Goal: Information Seeking & Learning: Learn about a topic

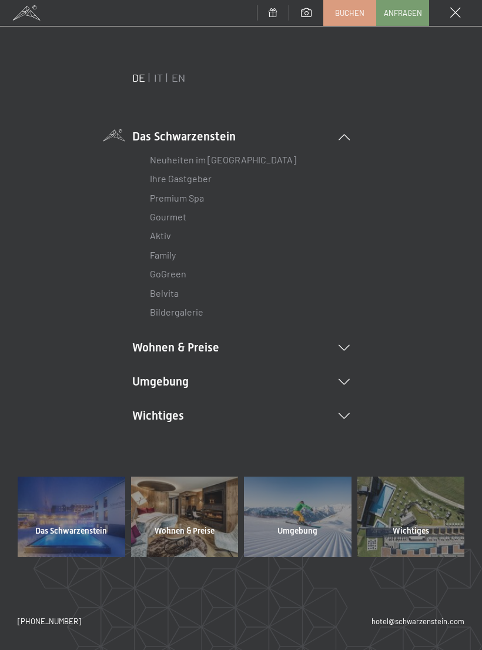
click at [168, 240] on link "Aktiv" at bounding box center [160, 235] width 21 height 11
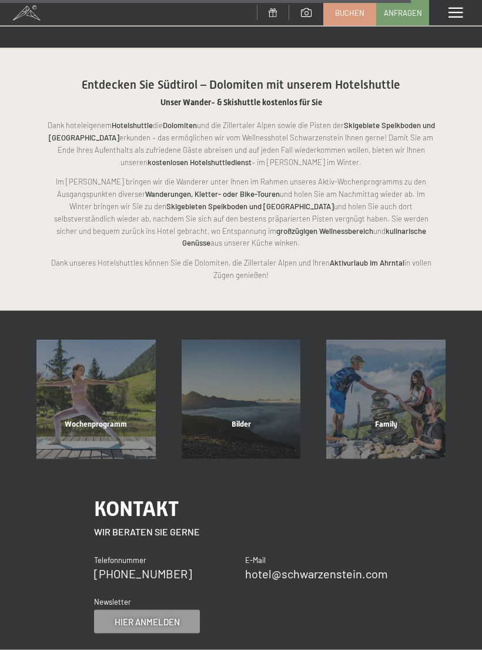
scroll to position [2057, 0]
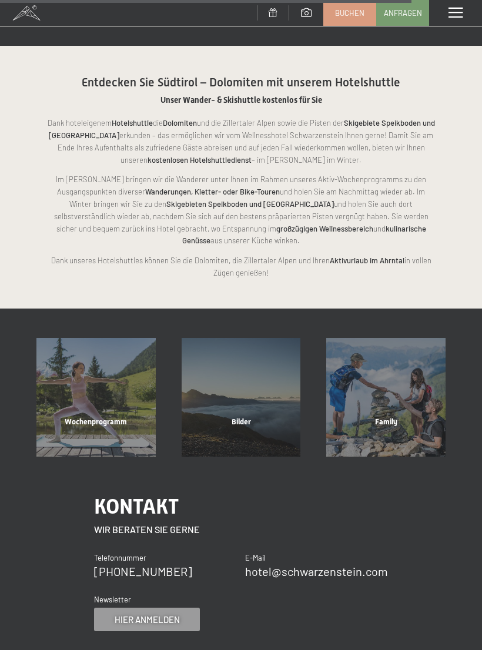
click at [93, 417] on div "Wochenprogramm" at bounding box center [96, 437] width 145 height 40
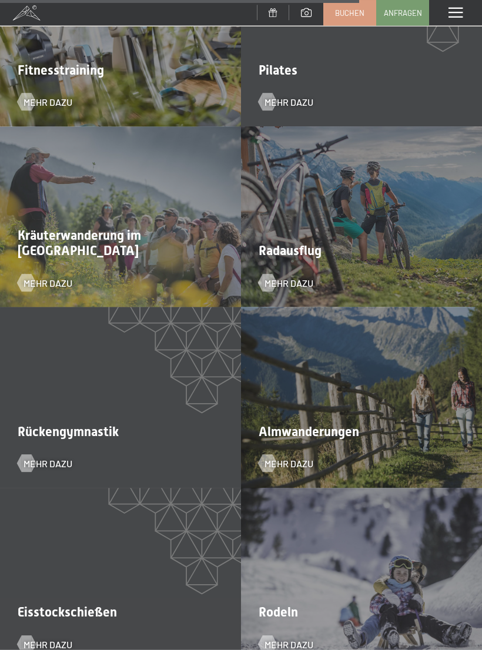
scroll to position [2591, 0]
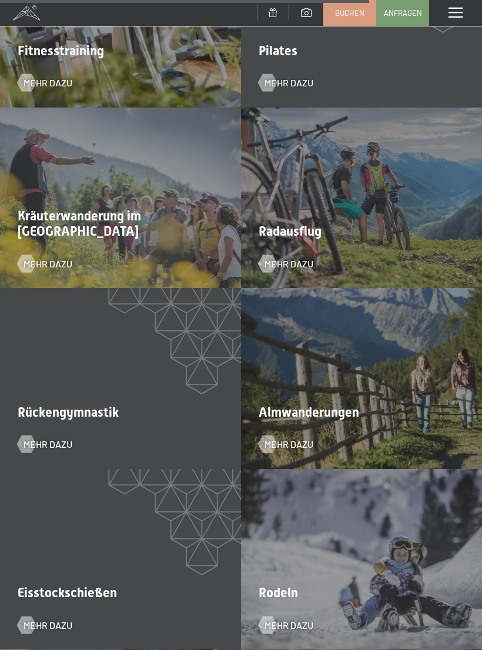
click at [387, 365] on div "Almwanderungen Mehr dazu" at bounding box center [361, 378] width 241 height 181
click at [349, 405] on span "Almwanderungen" at bounding box center [309, 412] width 101 height 15
click at [329, 405] on span "Almwanderungen" at bounding box center [309, 412] width 101 height 15
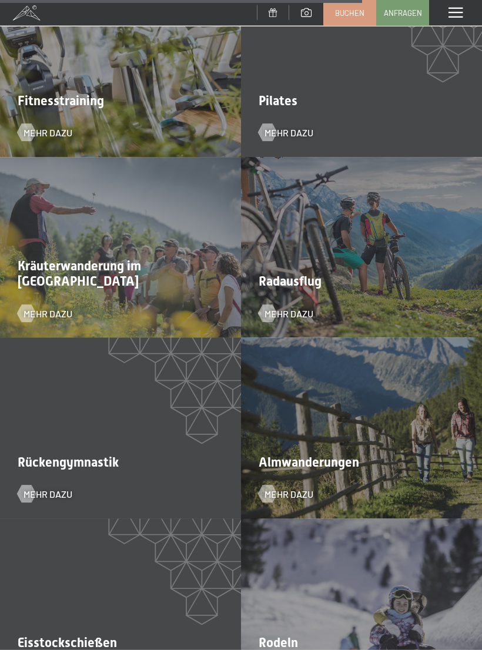
scroll to position [2542, 0]
click at [309, 487] on span "Mehr dazu" at bounding box center [289, 493] width 49 height 13
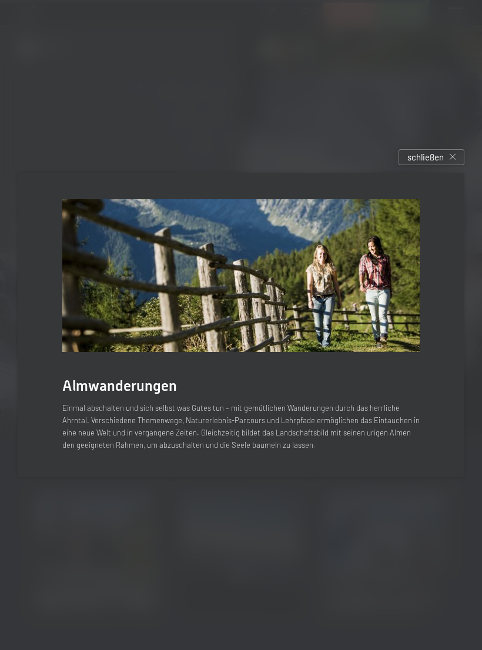
scroll to position [2992, 0]
click at [436, 165] on div "schließen" at bounding box center [432, 157] width 66 height 16
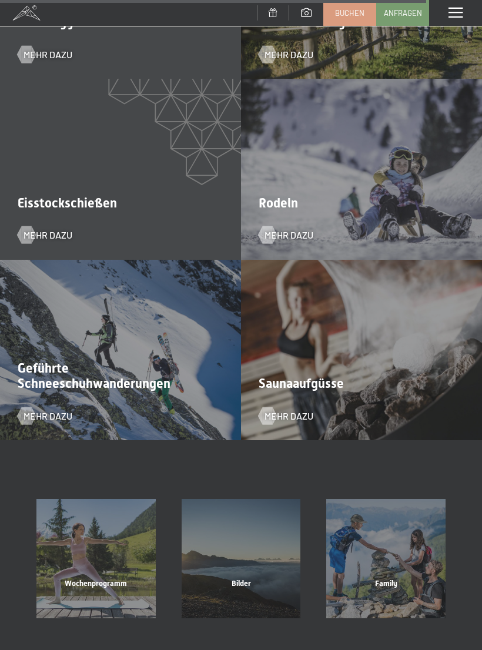
click at [247, 579] on div "Bilder" at bounding box center [241, 599] width 145 height 40
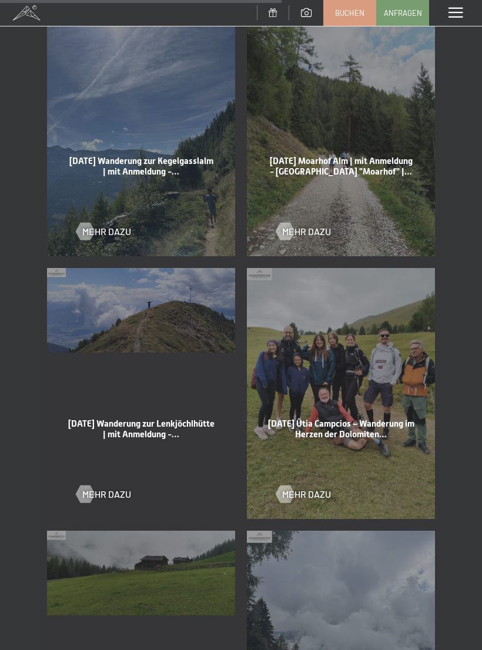
scroll to position [1860, 0]
click at [358, 395] on div "22-08-2025 Ütia Campcios – Wanderung im Herzen der Dolomiten… Mehr dazu" at bounding box center [341, 393] width 200 height 263
click at [310, 487] on span "Mehr dazu" at bounding box center [306, 493] width 49 height 13
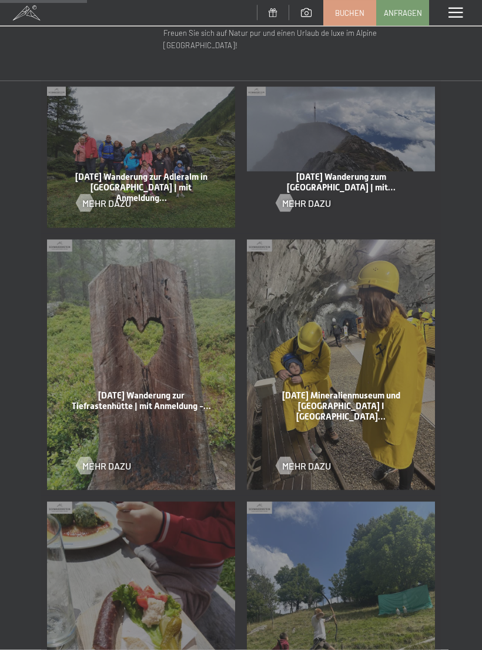
scroll to position [575, 0]
click at [172, 356] on div "29-08-2025 Wanderung zur Tiefrastenhütte | mit Anmeldung -… Mehr dazu" at bounding box center [141, 364] width 200 height 263
click at [101, 459] on link "Mehr dazu" at bounding box center [103, 465] width 55 height 13
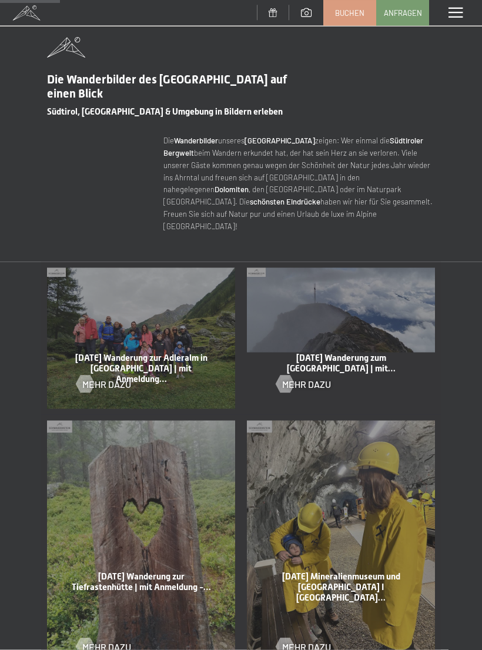
scroll to position [395, 0]
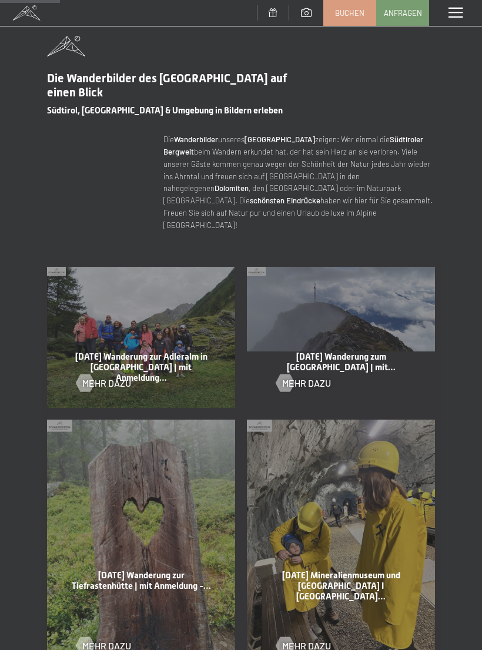
click at [392, 328] on div "29-08-2025 Wanderung zum Schönberg Gipfelkreuz | mit… Mehr dazu" at bounding box center [341, 337] width 200 height 153
click at [316, 377] on link "Mehr dazu" at bounding box center [303, 383] width 55 height 13
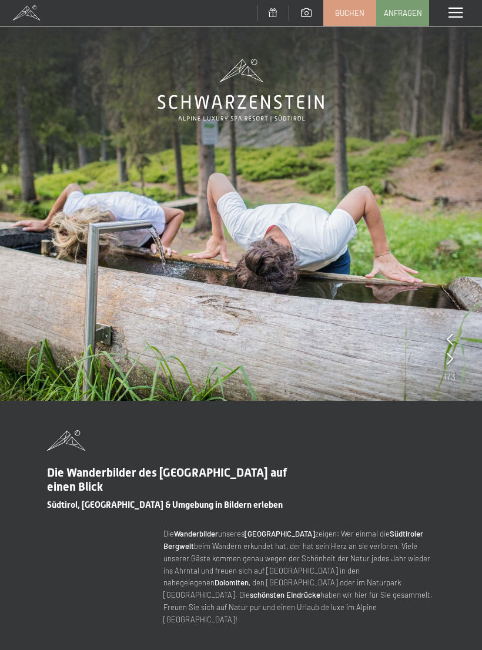
click at [445, 12] on div "Menü" at bounding box center [455, 13] width 53 height 26
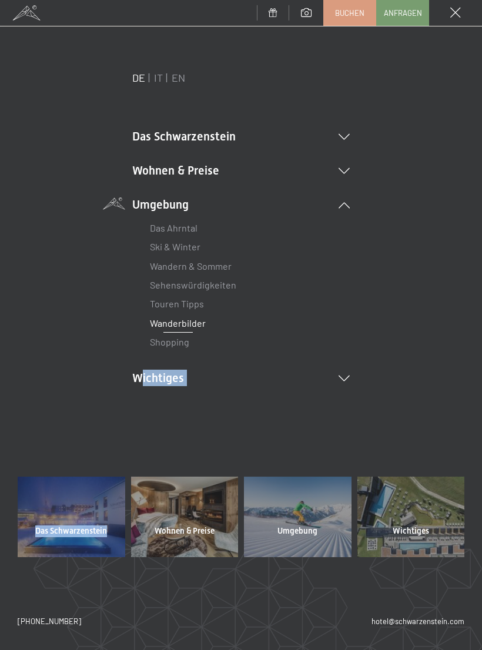
click at [385, 315] on div "DE IT EN Das Schwarzenstein Neuheiten im Schwarzenstein Ihre Gastgeber Premium …" at bounding box center [241, 248] width 447 height 355
click at [410, 335] on div "DE IT EN Das Schwarzenstein Neuheiten im Schwarzenstein Ihre Gastgeber Premium …" at bounding box center [241, 248] width 447 height 355
click at [346, 362] on ul "Das Schwarzenstein Neuheiten im Schwarzenstein Ihre Gastgeber Premium Spa Gourm…" at bounding box center [241, 257] width 218 height 258
click at [345, 370] on li "Wichtiges Lage & Anreise Online bezahlen Webcam & Wetter Downloads" at bounding box center [241, 378] width 218 height 16
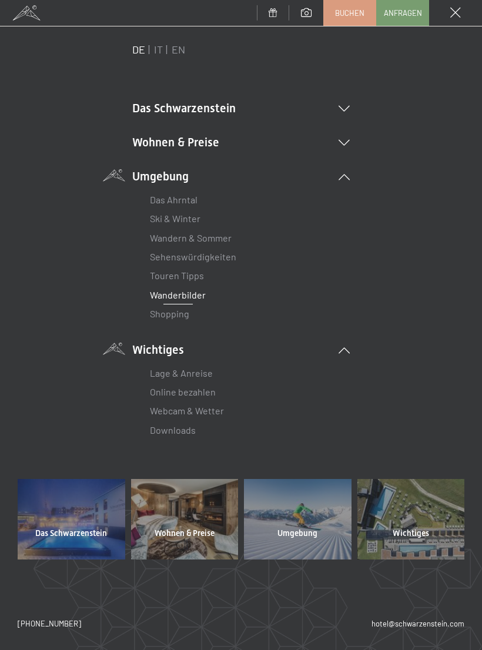
scroll to position [28, 0]
click at [203, 241] on link "Wandern & Sommer" at bounding box center [191, 238] width 82 height 11
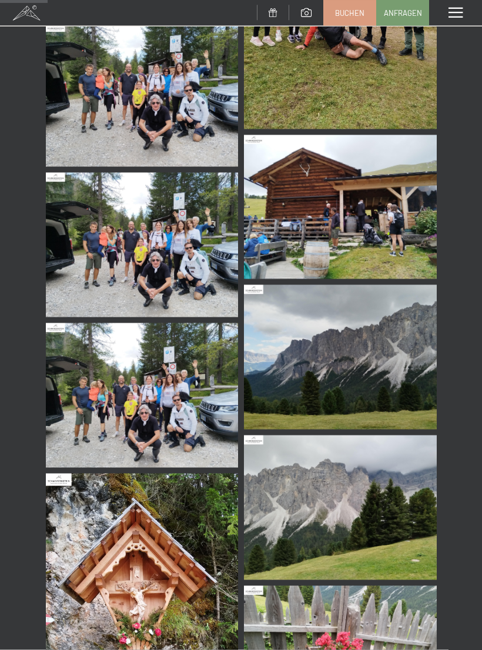
scroll to position [308, 0]
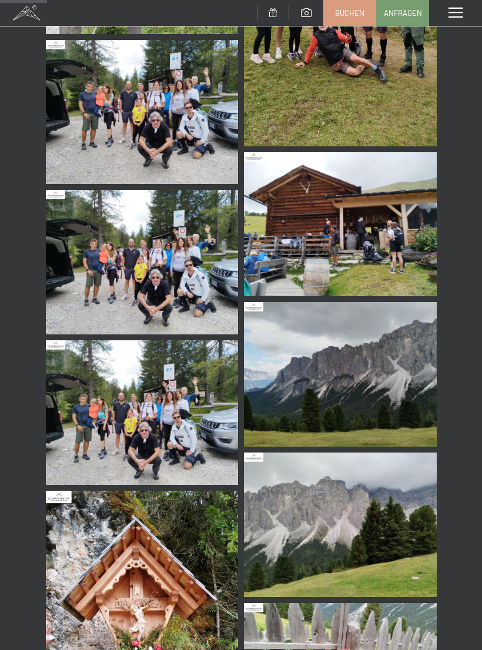
click at [151, 420] on img at bounding box center [142, 412] width 193 height 145
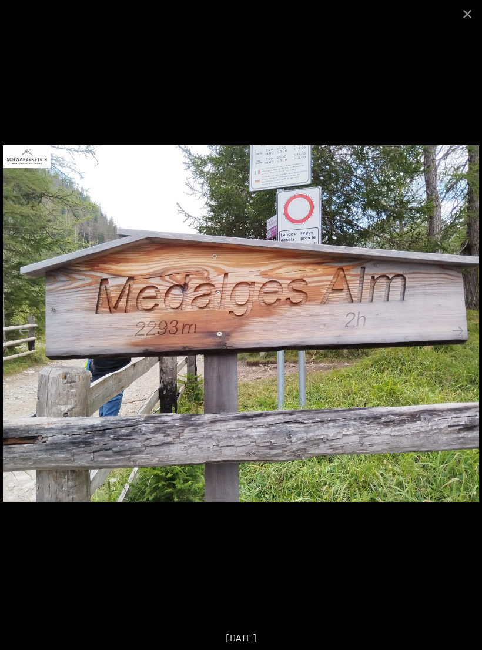
click at [459, 8] on button "Close gallery" at bounding box center [467, 14] width 29 height 28
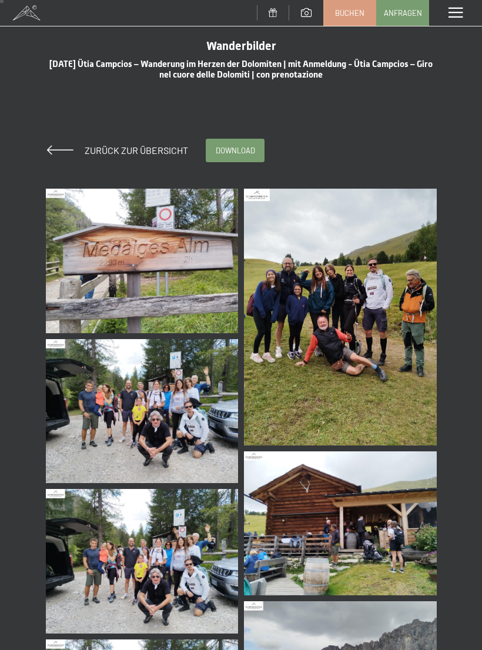
scroll to position [0, 0]
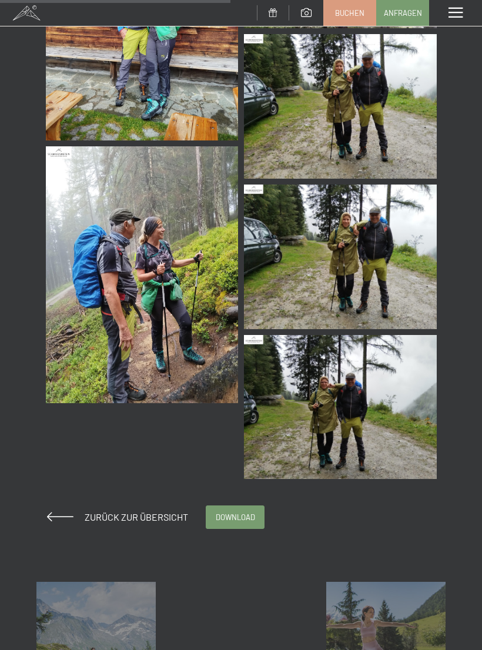
scroll to position [564, 0]
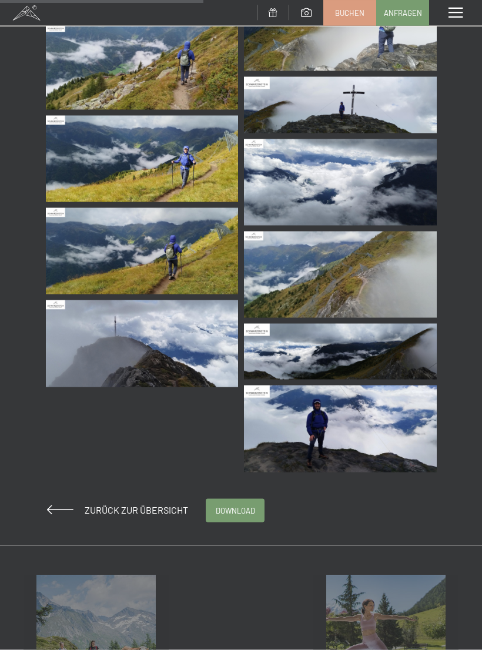
scroll to position [443, 0]
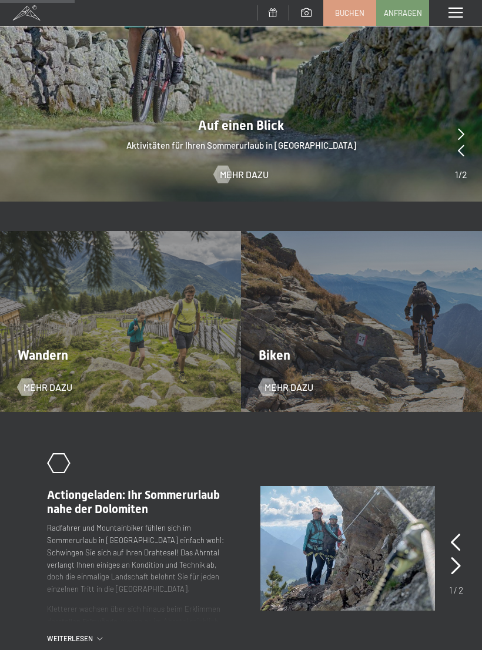
scroll to position [799, 0]
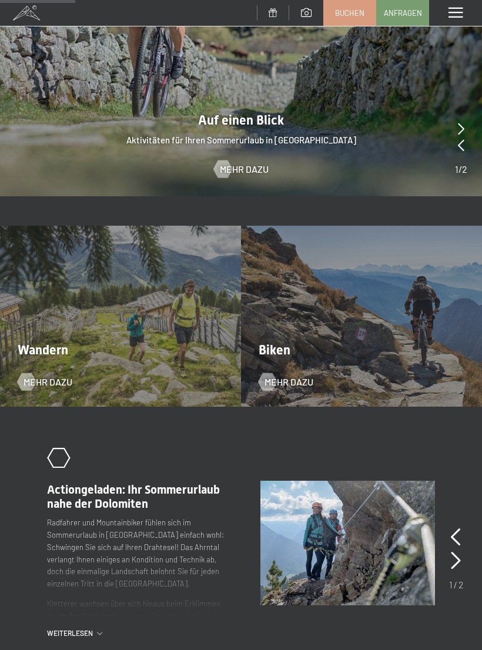
click at [58, 376] on span "Mehr dazu" at bounding box center [48, 382] width 49 height 13
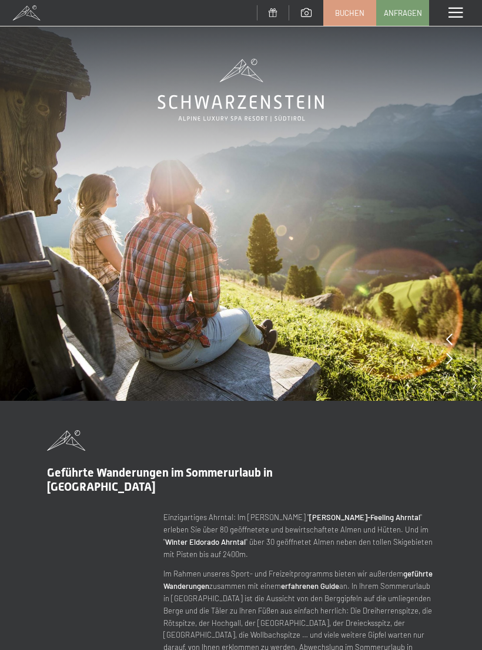
click at [443, 8] on div "Menü" at bounding box center [455, 13] width 53 height 26
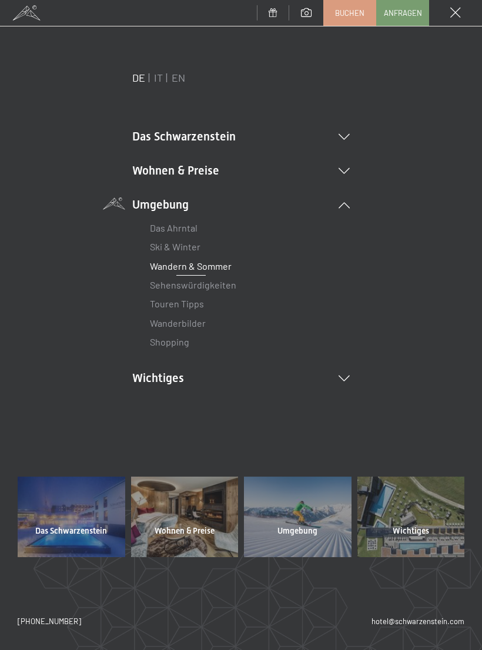
click at [228, 142] on li "Das Schwarzenstein Neuheiten im Schwarzenstein Ihre Gastgeber Premium Spa Gourm…" at bounding box center [241, 136] width 218 height 16
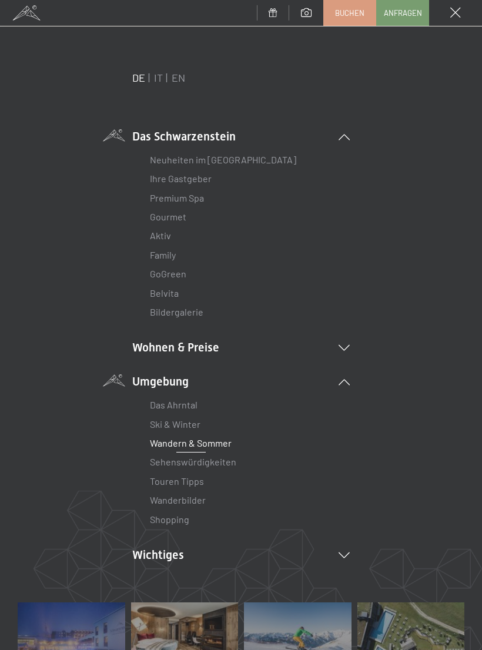
click at [189, 197] on link "Premium Spa" at bounding box center [177, 197] width 54 height 11
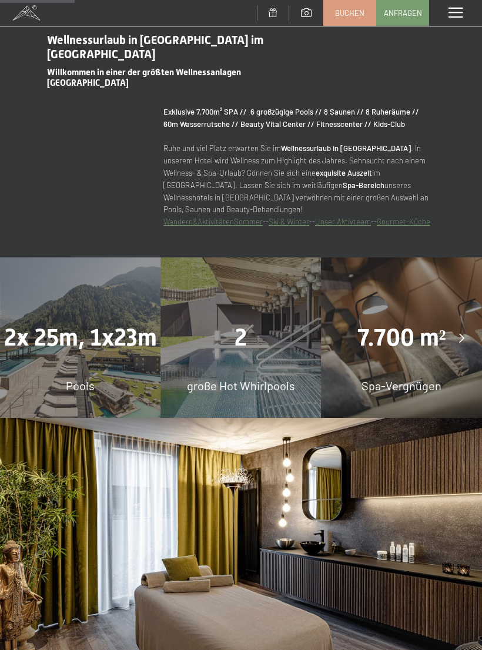
scroll to position [699, 0]
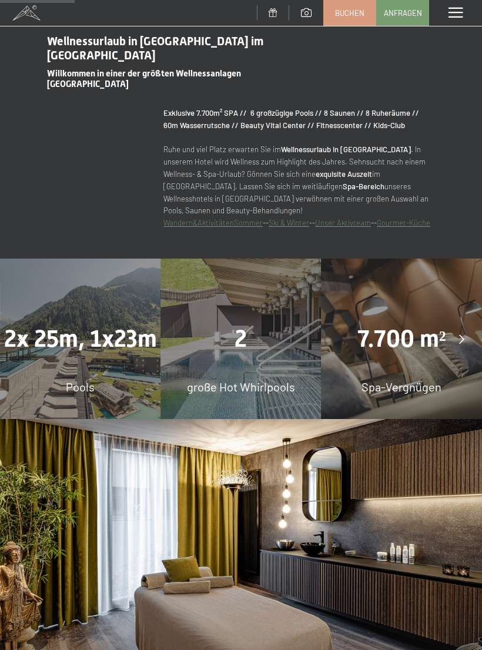
click at [456, 17] on span at bounding box center [456, 13] width 14 height 11
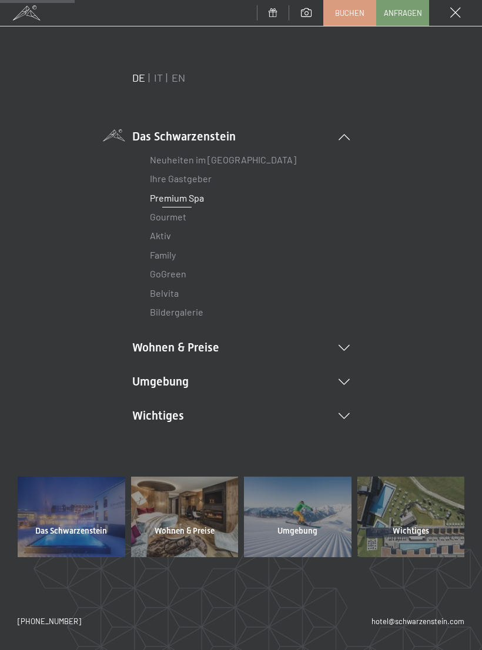
click at [182, 199] on link "Premium Spa" at bounding box center [177, 197] width 54 height 11
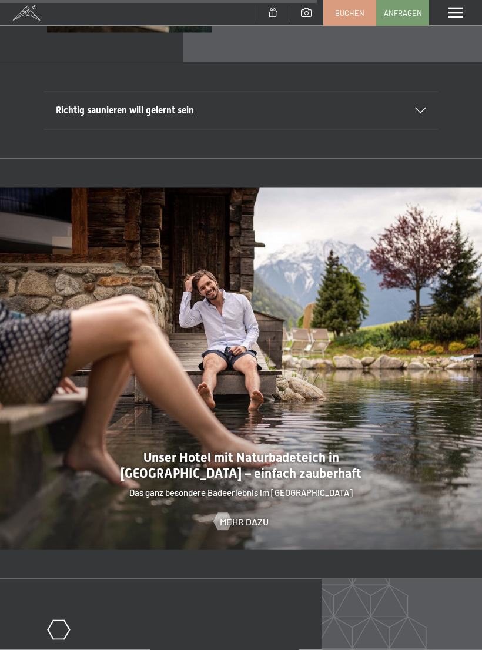
scroll to position [2967, 0]
click at [450, 20] on div "Menü" at bounding box center [455, 13] width 53 height 26
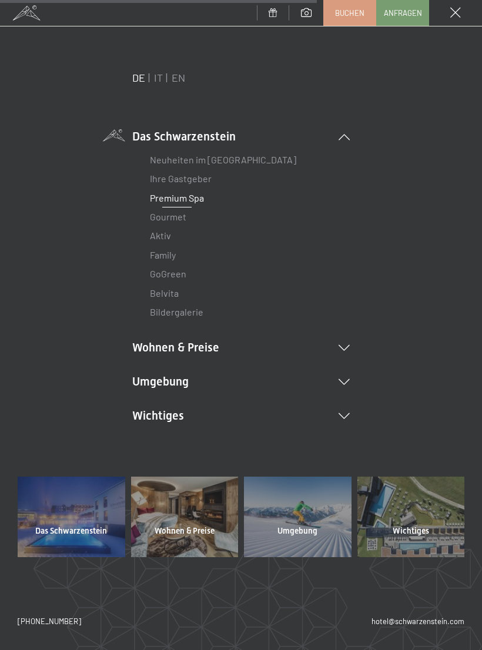
click at [189, 196] on link "Premium Spa" at bounding box center [177, 197] width 54 height 11
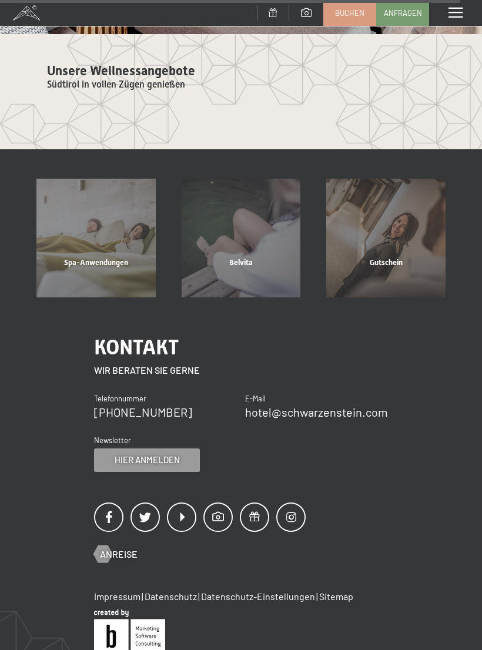
scroll to position [4294, 0]
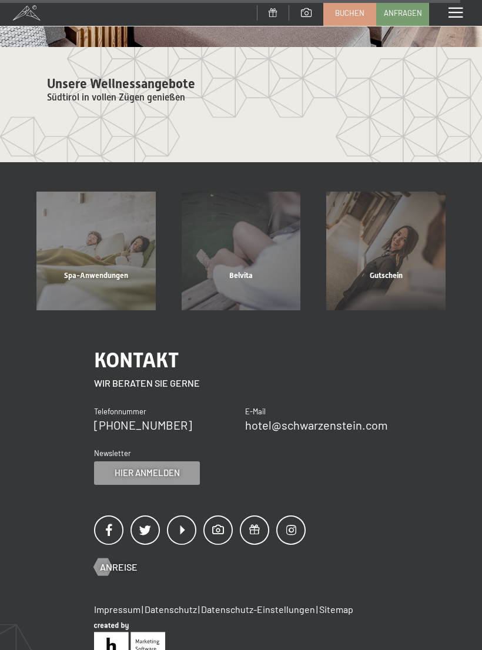
click at [103, 216] on div "Spa-Anwendungen Mehr erfahren" at bounding box center [96, 251] width 145 height 119
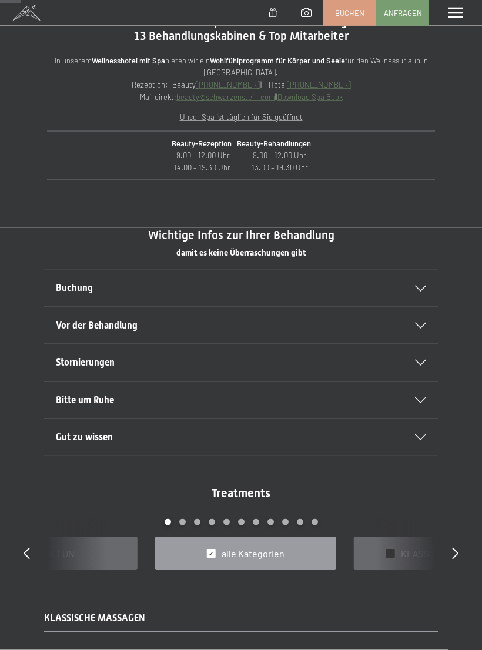
scroll to position [397, 0]
click at [425, 279] on div "Buchung" at bounding box center [241, 287] width 370 height 36
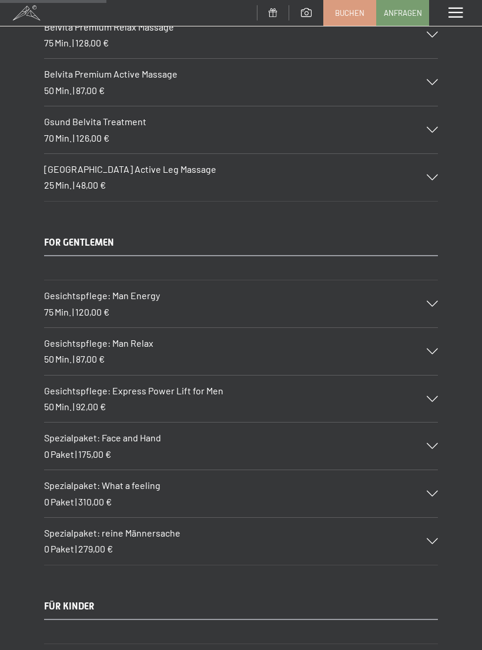
scroll to position [1983, 0]
click at [420, 387] on div "Gesichtspflege: Express Power Lift for Men 50 Min. | 92,00 €" at bounding box center [241, 399] width 394 height 47
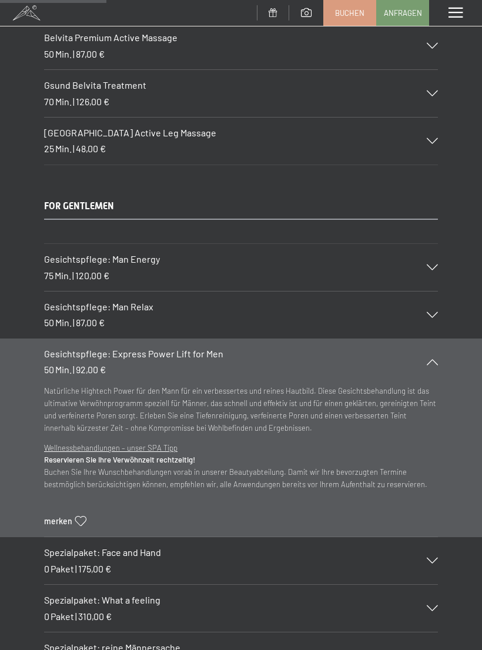
scroll to position [2020, 0]
click at [436, 359] on icon at bounding box center [432, 362] width 11 height 6
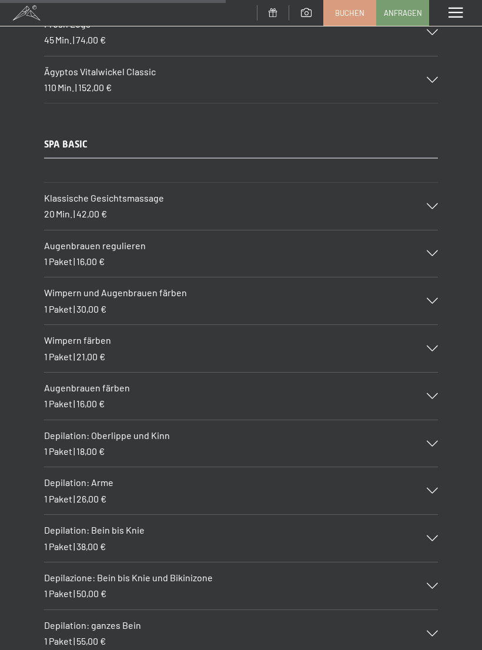
scroll to position [4217, 0]
click at [452, 11] on span at bounding box center [456, 13] width 14 height 11
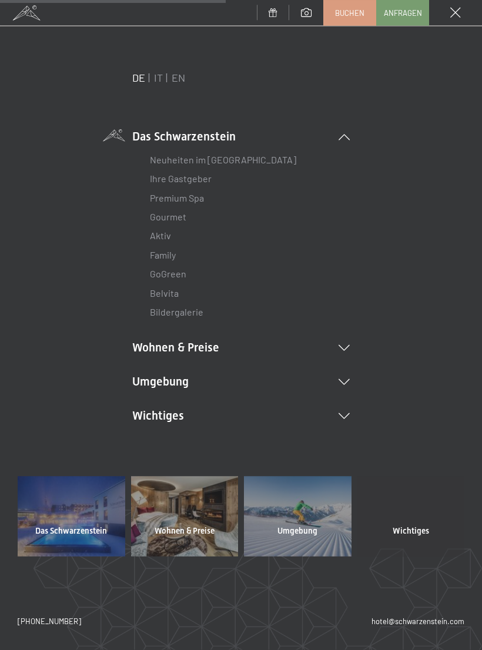
scroll to position [4218, 0]
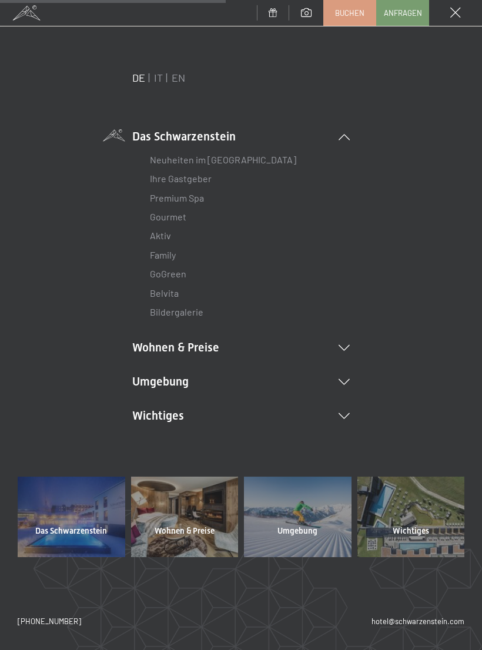
click at [453, 17] on span at bounding box center [455, 13] width 11 height 11
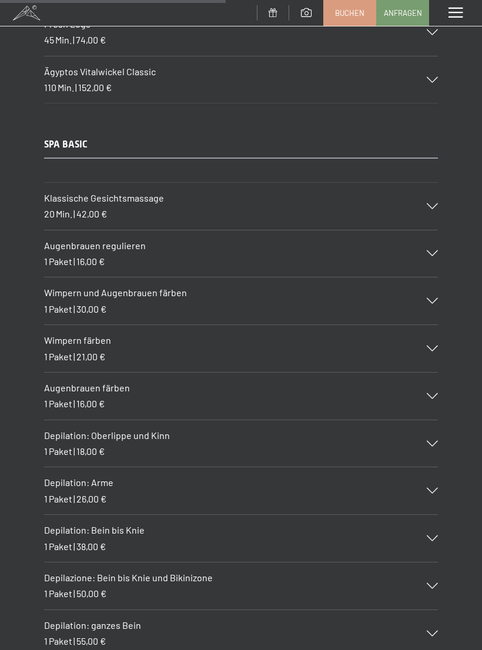
click at [456, 20] on div "Menü" at bounding box center [455, 13] width 53 height 26
